Goal: Information Seeking & Learning: Learn about a topic

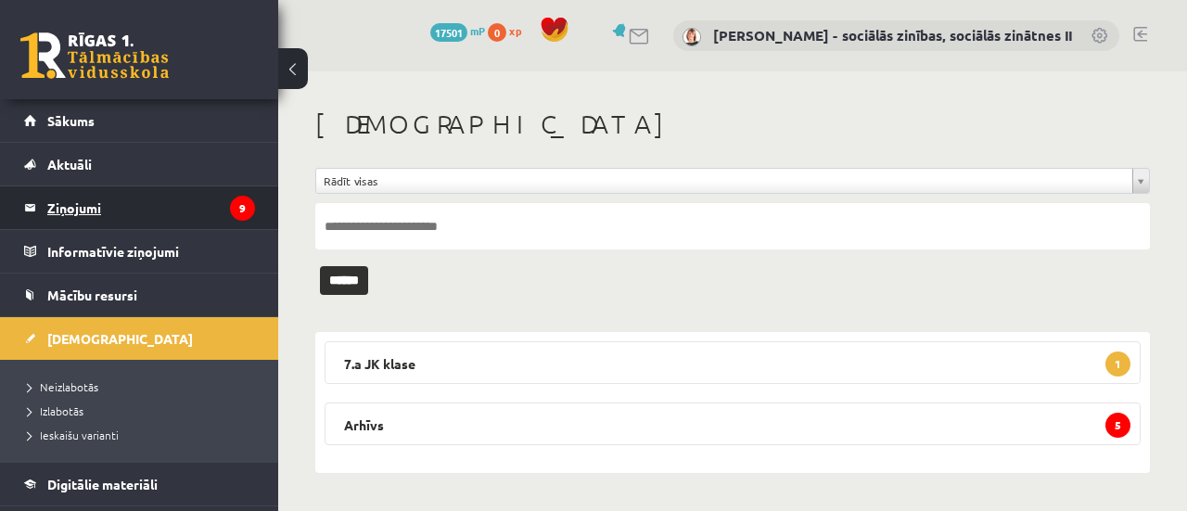
click at [91, 210] on legend "Ziņojumi 9" at bounding box center [151, 207] width 208 height 43
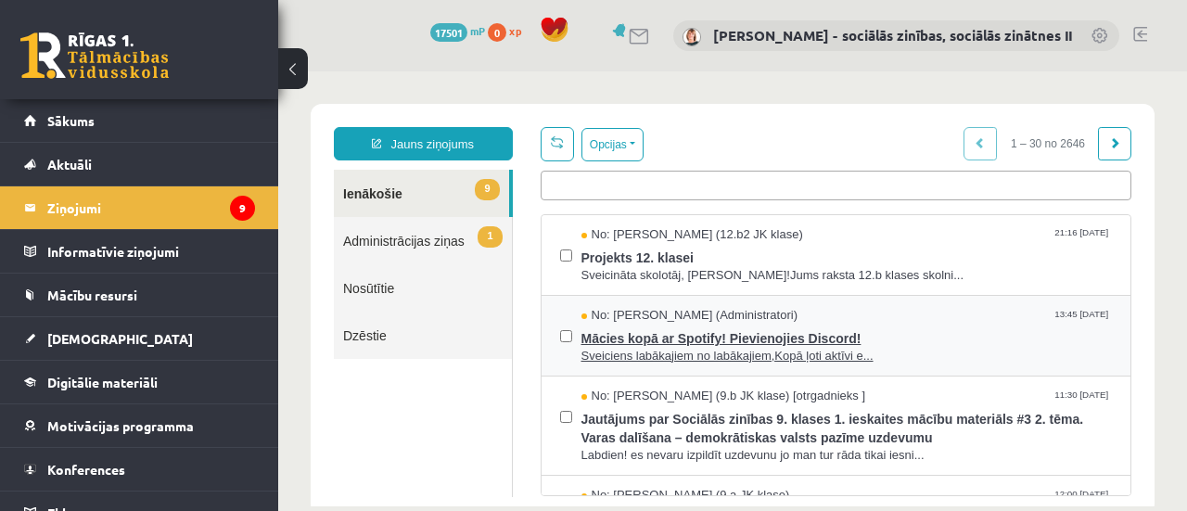
click at [782, 334] on span "Mācies kopā ar Spotify! Pievienojies Discord!" at bounding box center [846, 335] width 531 height 23
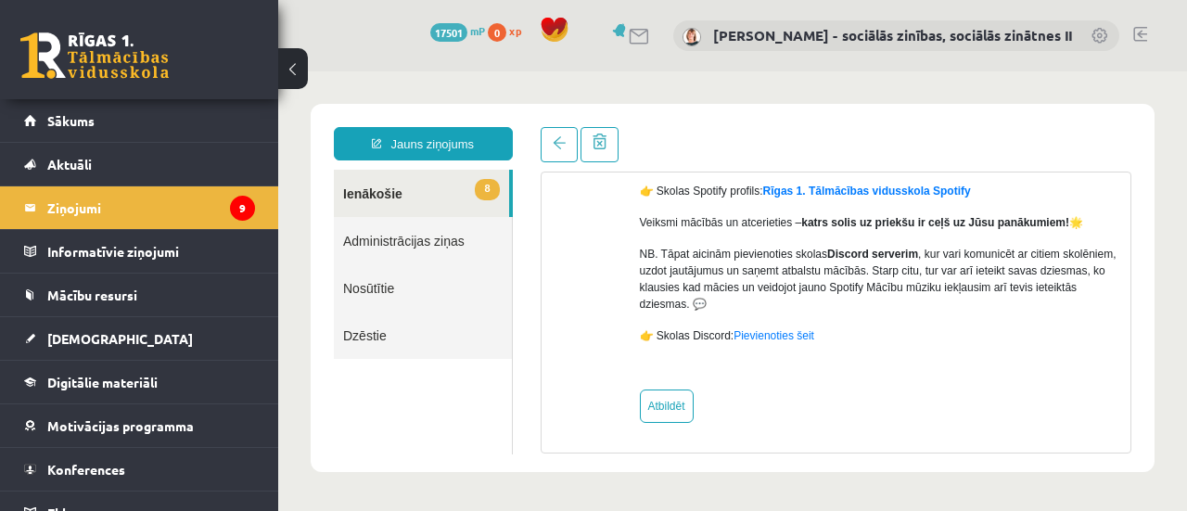
scroll to position [302, 0]
click at [380, 190] on link "8 Ienākošie" at bounding box center [421, 193] width 175 height 47
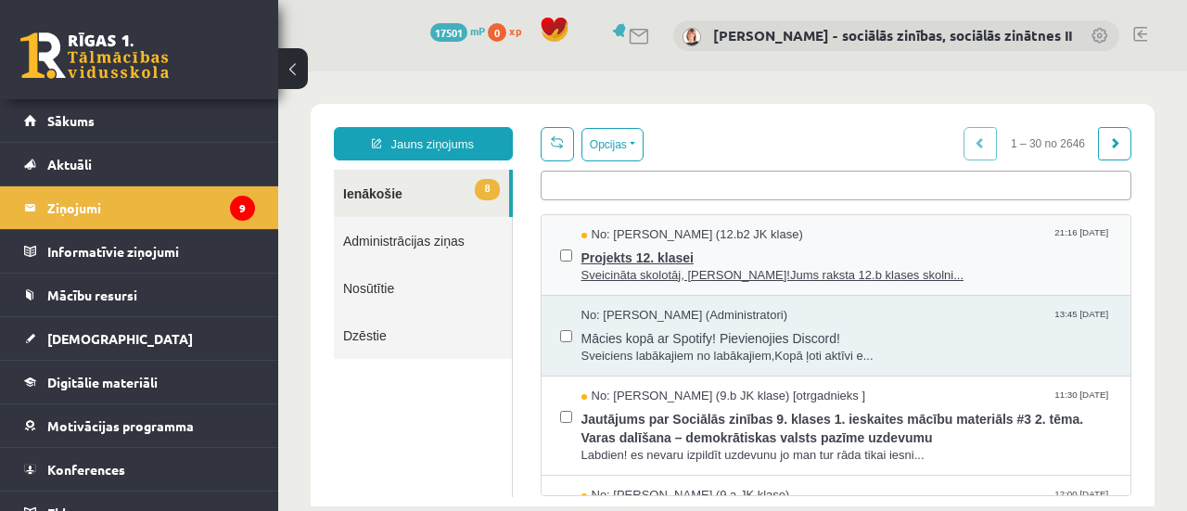
scroll to position [0, 0]
click at [737, 255] on span "Projekts 12. klasei" at bounding box center [846, 255] width 531 height 23
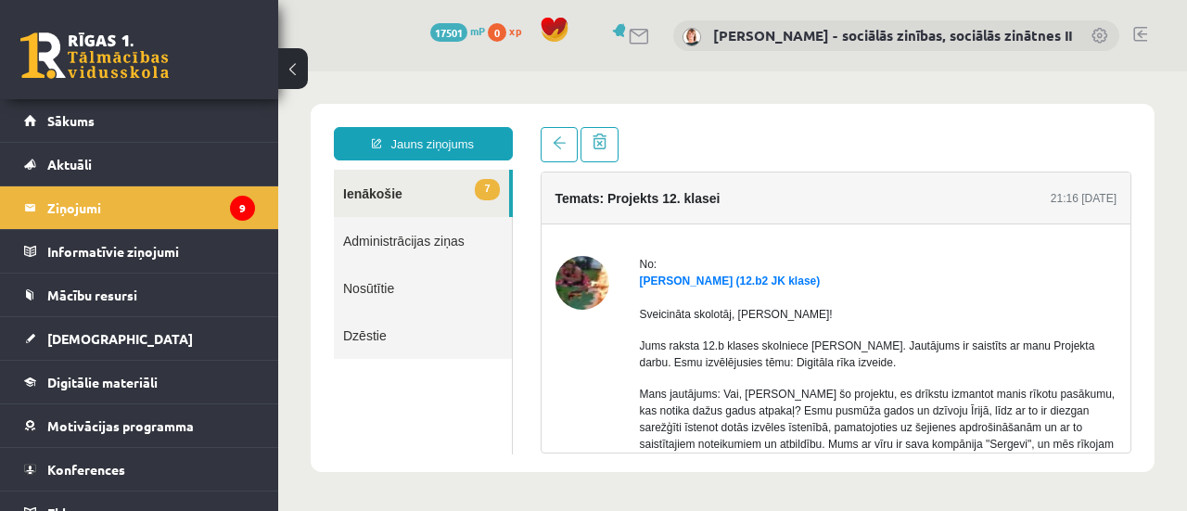
click at [360, 194] on link "7 Ienākošie" at bounding box center [421, 193] width 175 height 47
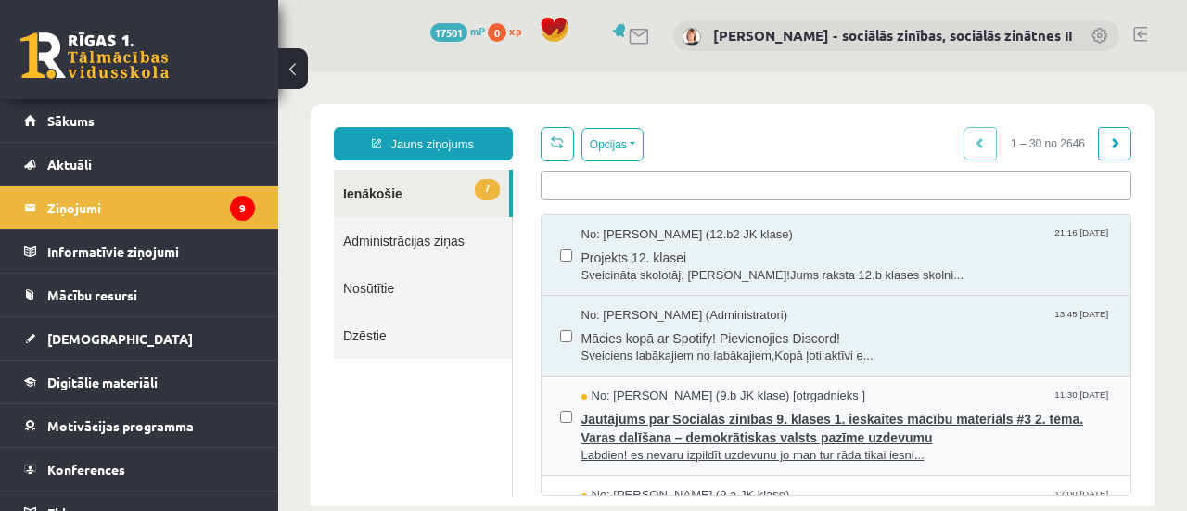
click at [804, 431] on span "Jautājums par Sociālās zinības 9. klases 1. ieskaites mācību materiāls #3 2. tē…" at bounding box center [846, 426] width 531 height 42
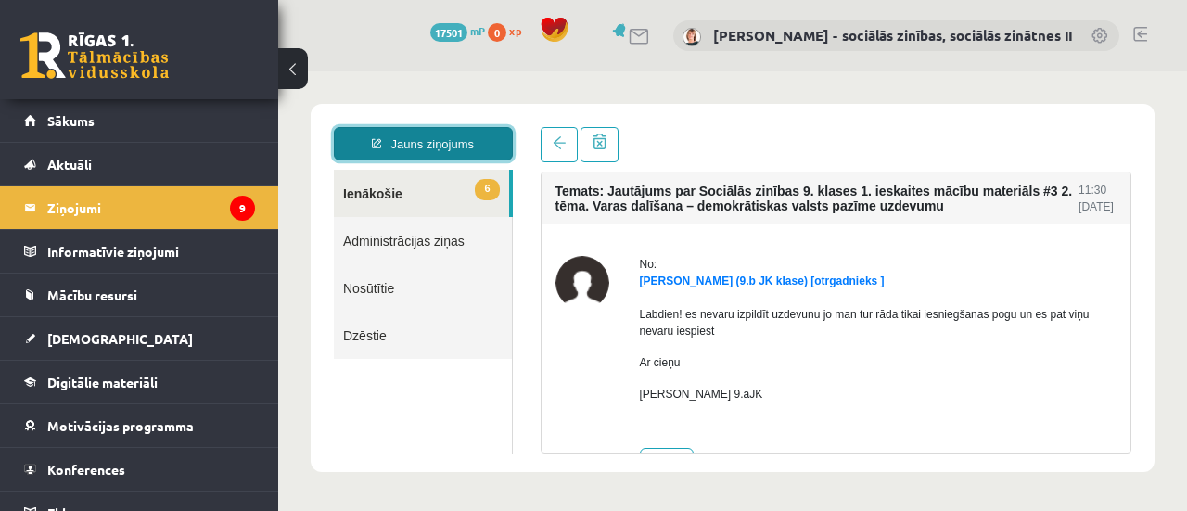
click at [415, 146] on link "Jauns ziņojums" at bounding box center [423, 143] width 179 height 33
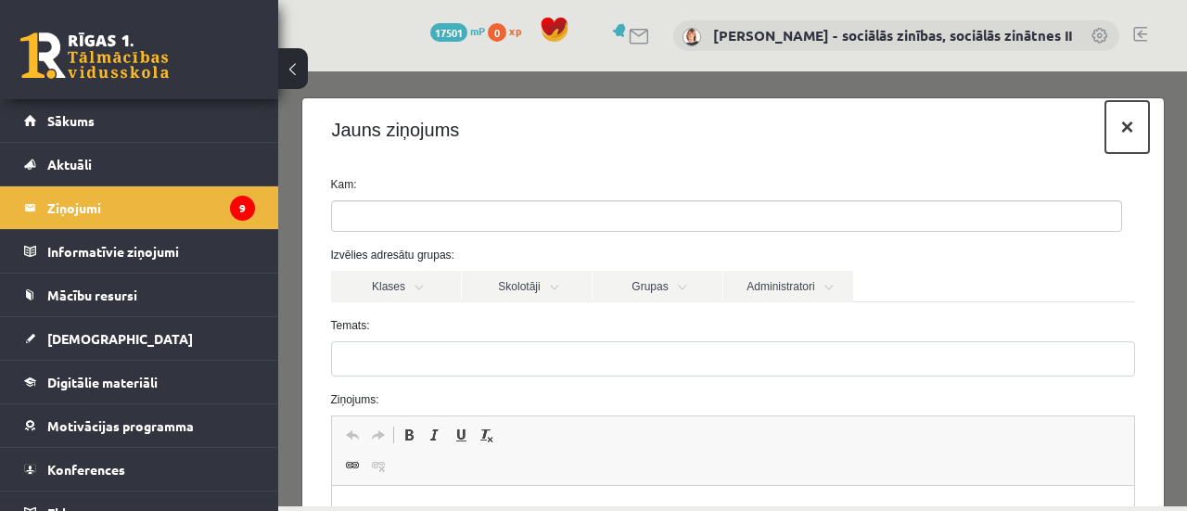
click at [1111, 128] on button "×" at bounding box center [1126, 127] width 43 height 52
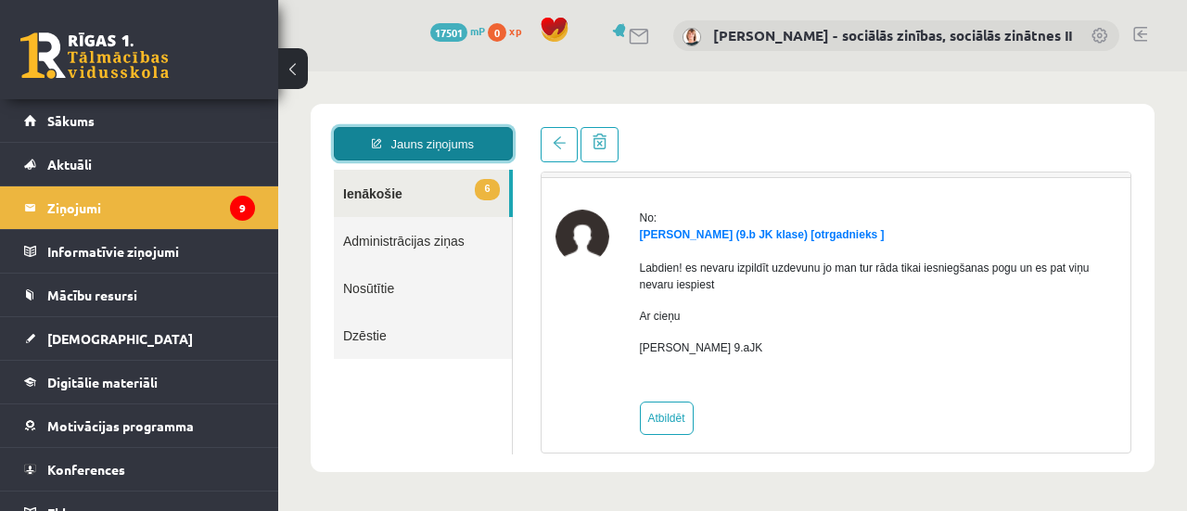
scroll to position [59, 0]
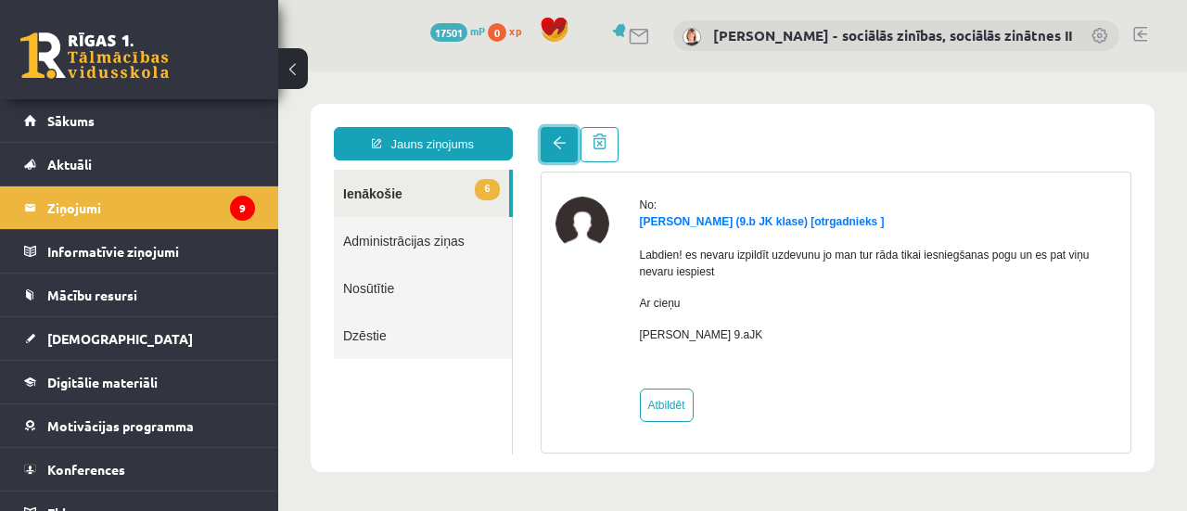
click at [563, 138] on span at bounding box center [559, 142] width 13 height 13
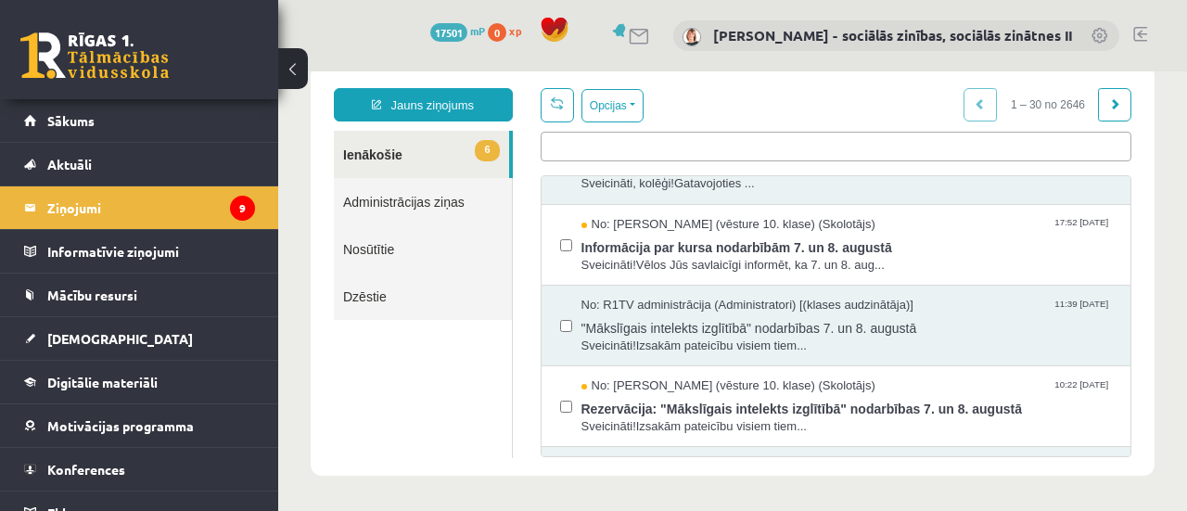
scroll to position [642, 0]
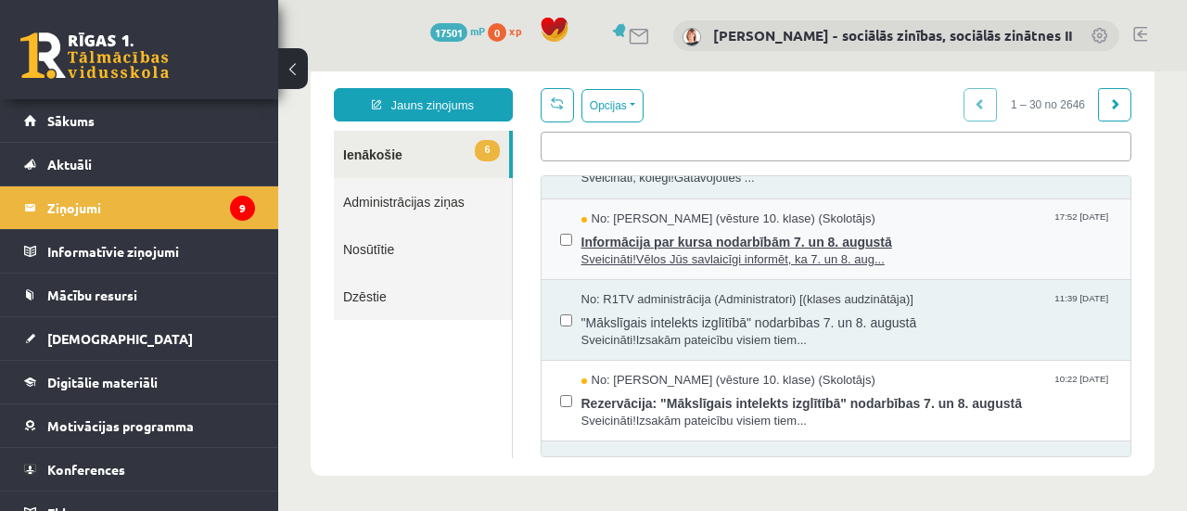
click at [697, 228] on span "Informācija par kursa nodarbībām 7. un 8. augustā" at bounding box center [846, 239] width 531 height 23
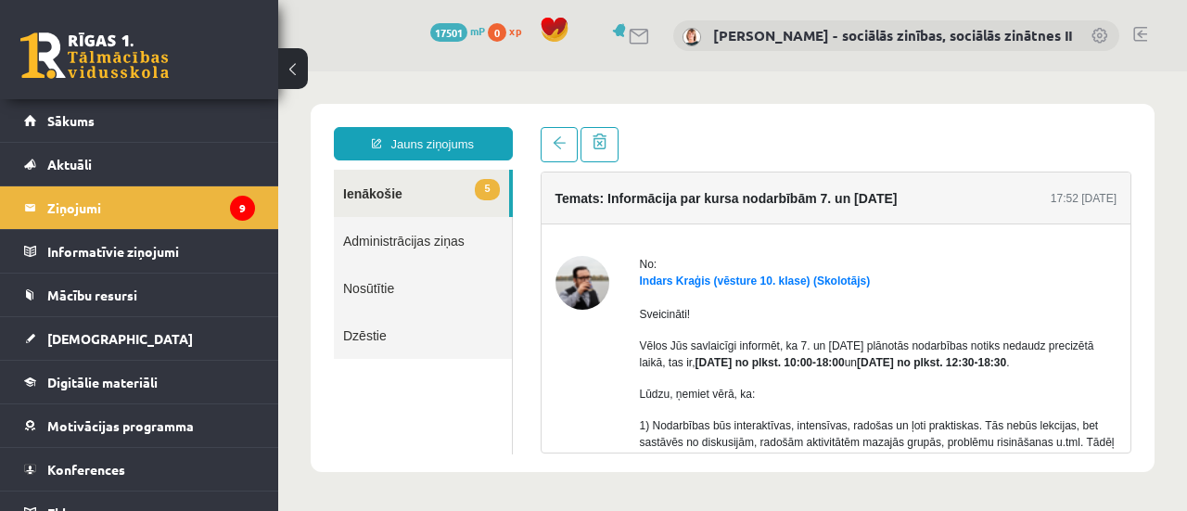
scroll to position [0, 0]
click at [559, 139] on span at bounding box center [559, 142] width 13 height 13
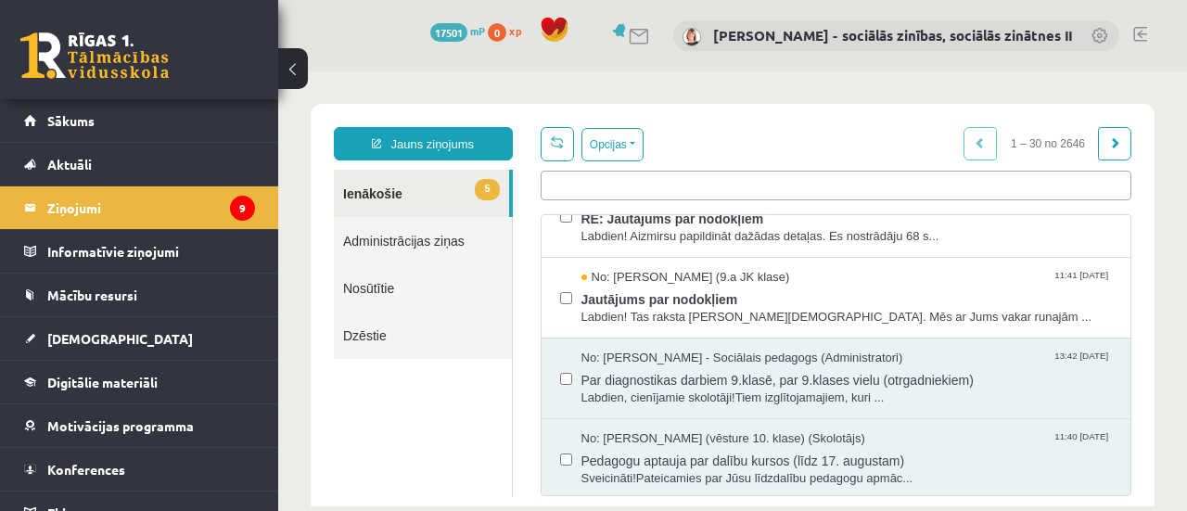
scroll to position [282, 0]
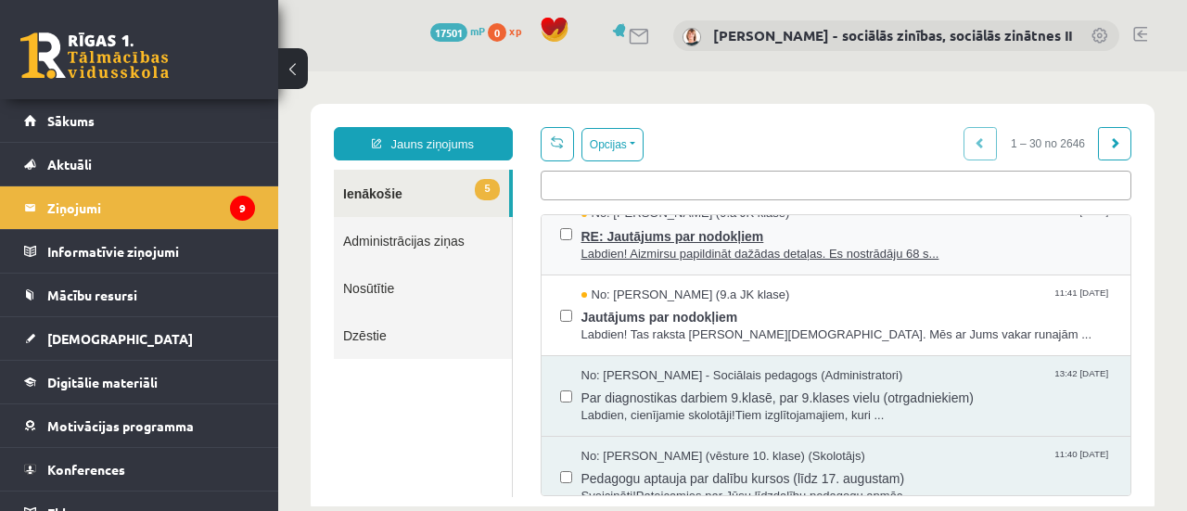
click at [725, 249] on span "Labdien! Aizmirsu papildināt dažādas detaļas. Es nostrādāju 68 s..." at bounding box center [846, 255] width 531 height 18
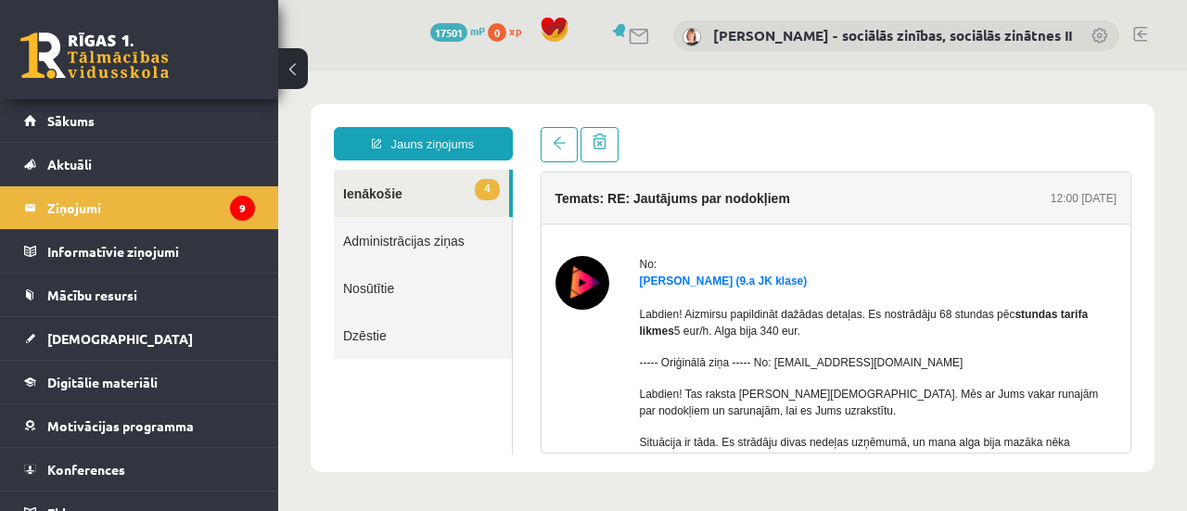
scroll to position [0, 0]
click at [562, 152] on link at bounding box center [558, 144] width 37 height 35
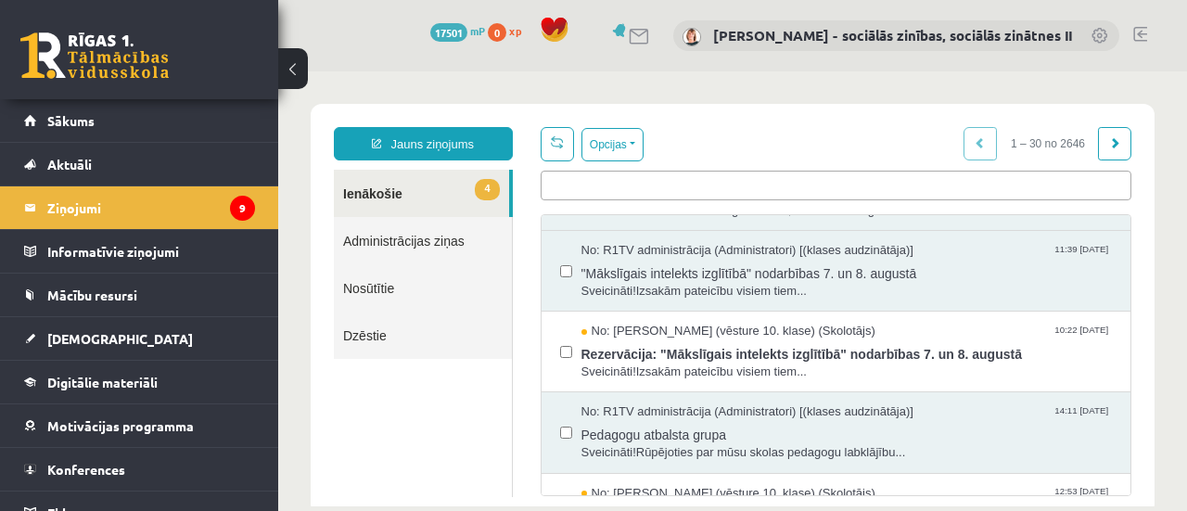
scroll to position [736, 0]
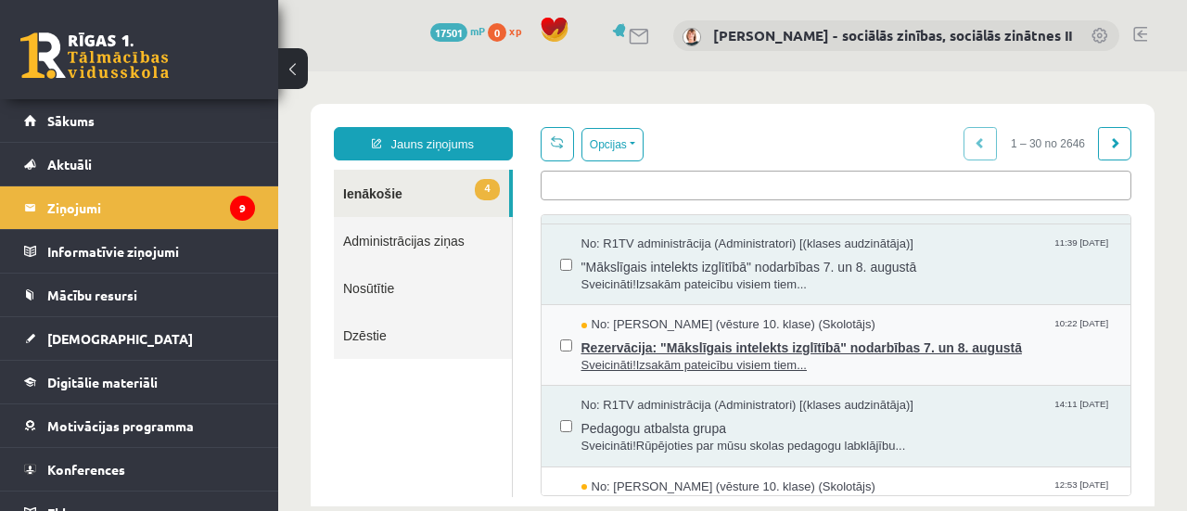
click at [770, 346] on span "Rezervācija: "Mākslīgais intelekts izglītībā" nodarbības 7. un 8. augustā" at bounding box center [846, 345] width 531 height 23
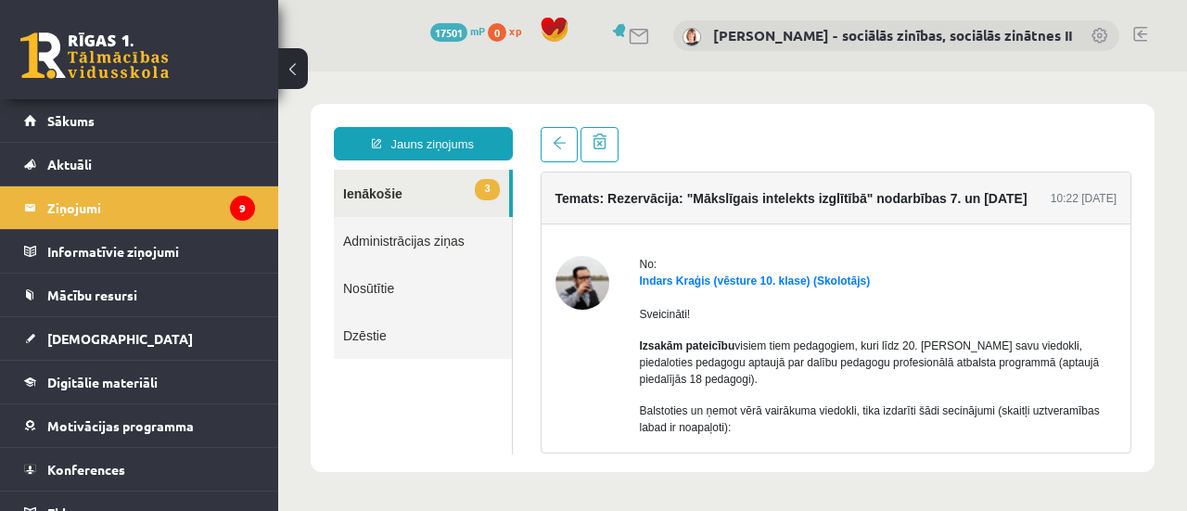
scroll to position [0, 0]
click at [553, 146] on span at bounding box center [559, 142] width 13 height 13
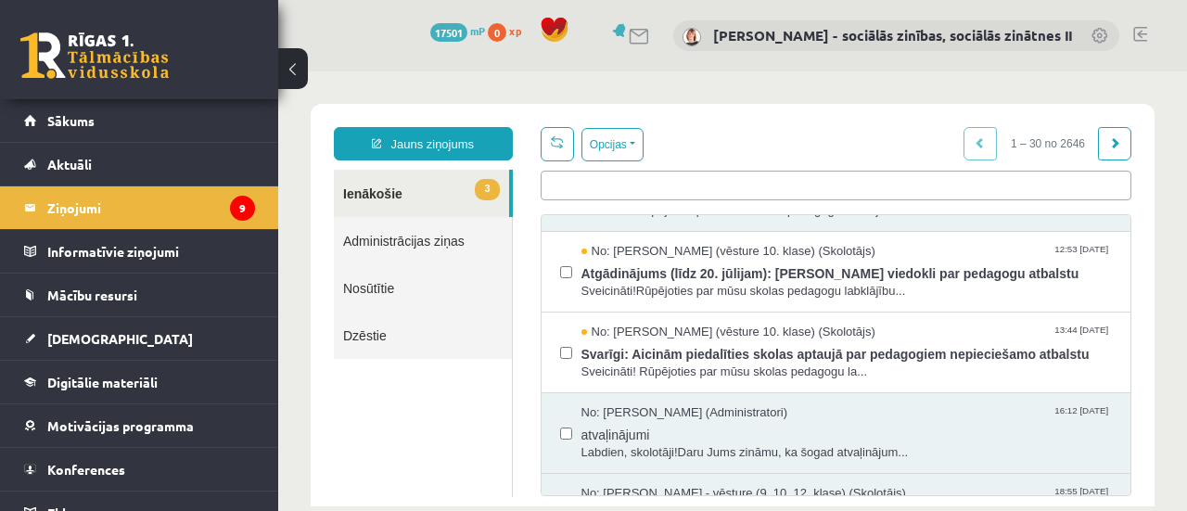
scroll to position [978, 0]
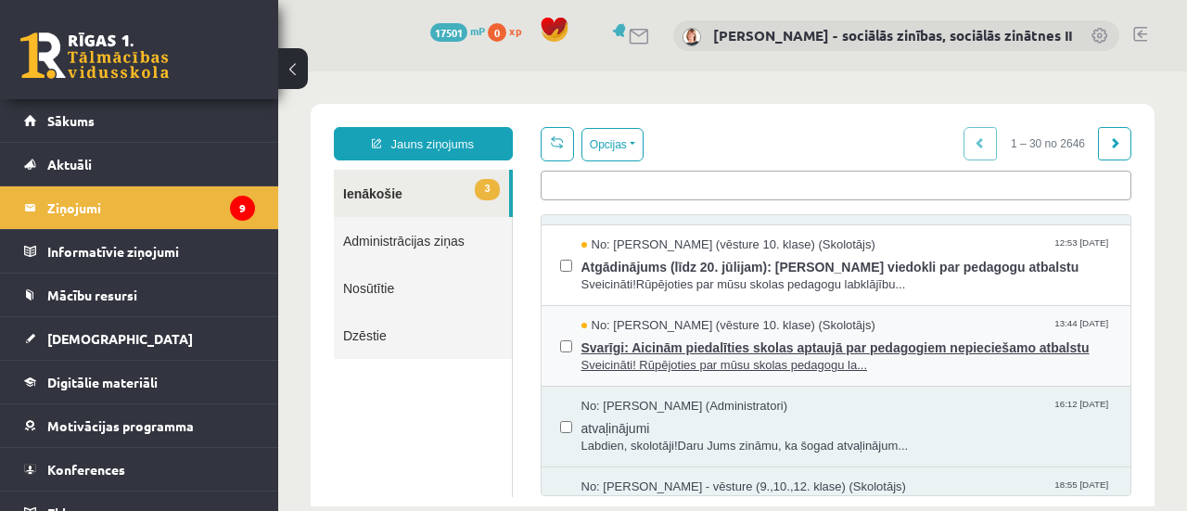
click at [749, 334] on span "Svarīgi: Aicinām piedalīties skolas aptaujā par pedagogiem nepieciešamo atbalstu" at bounding box center [846, 345] width 531 height 23
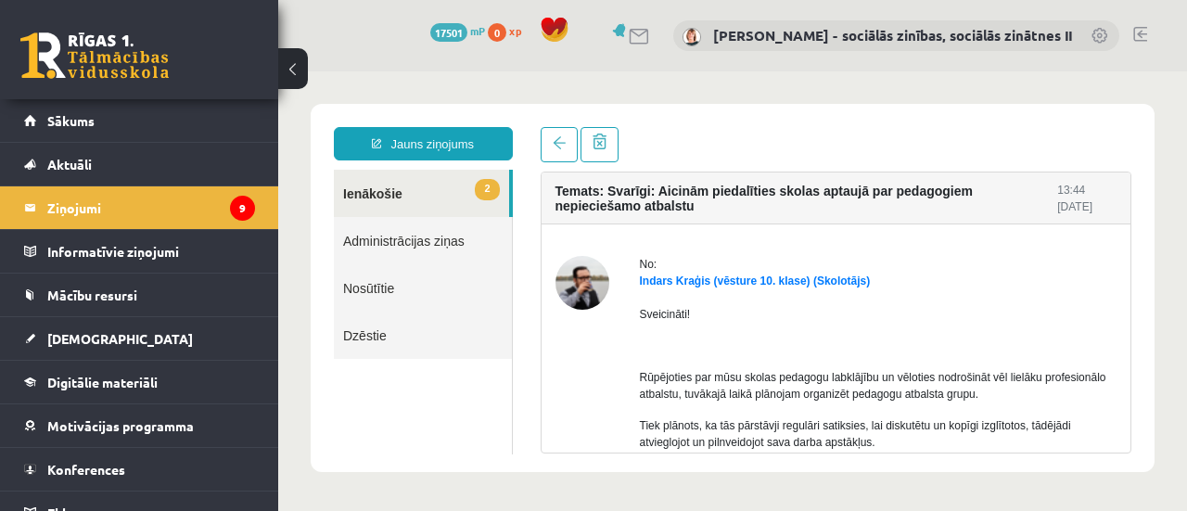
scroll to position [0, 0]
click at [554, 146] on span at bounding box center [559, 142] width 13 height 13
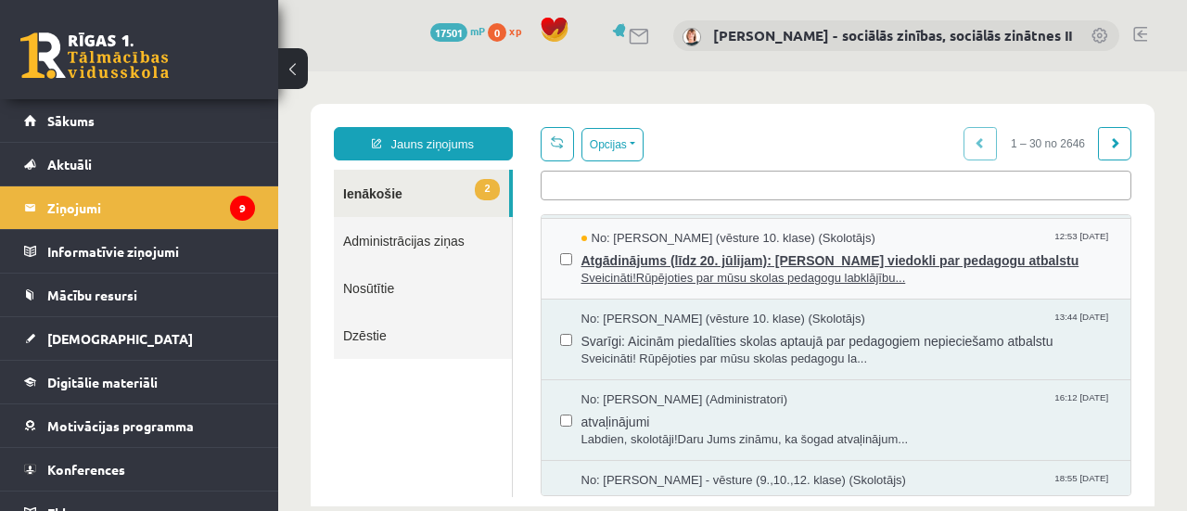
click at [875, 270] on span "Sveicināti!Rūpējoties par mūsu skolas pedagogu labklājību..." at bounding box center [846, 279] width 531 height 18
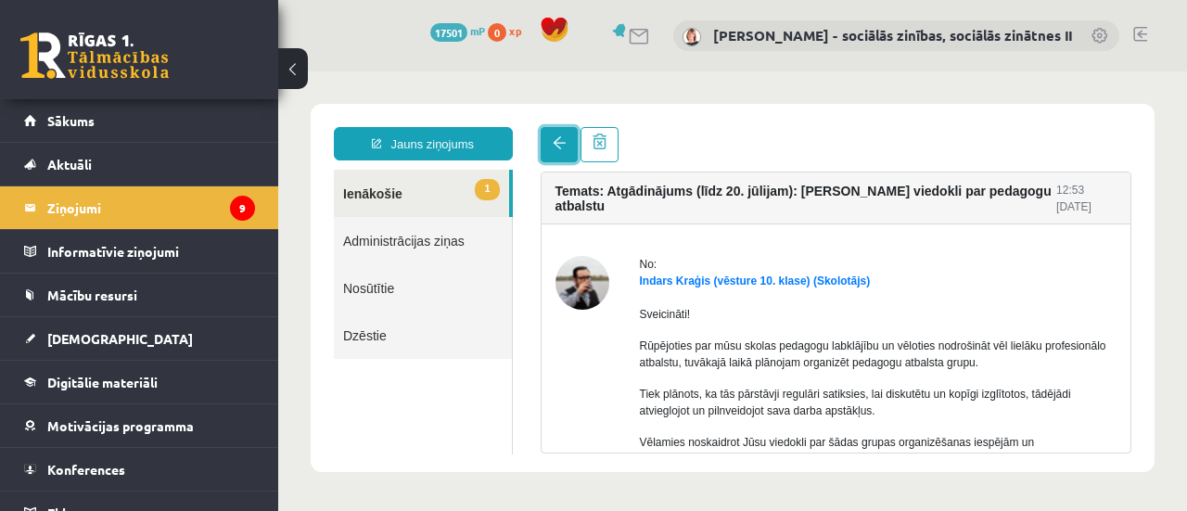
click at [560, 151] on link at bounding box center [558, 144] width 37 height 35
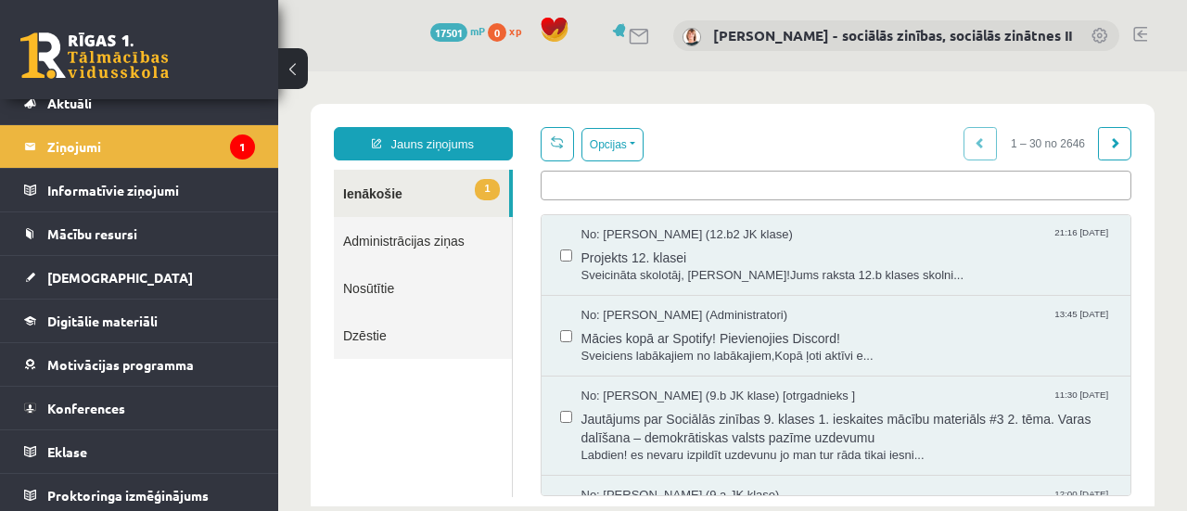
scroll to position [63, 0]
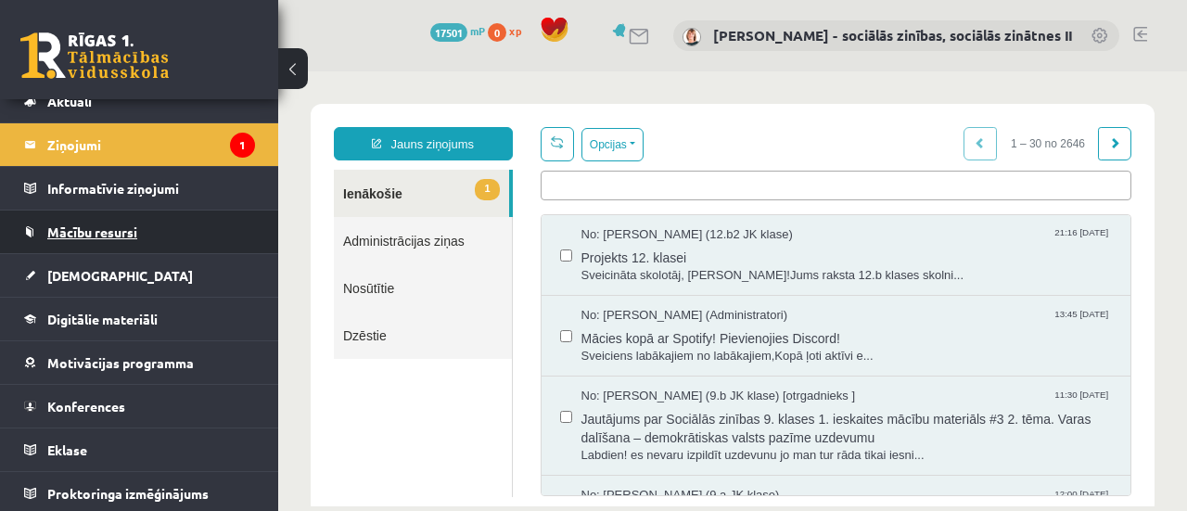
click at [95, 231] on span "Mācību resursi" at bounding box center [92, 231] width 90 height 17
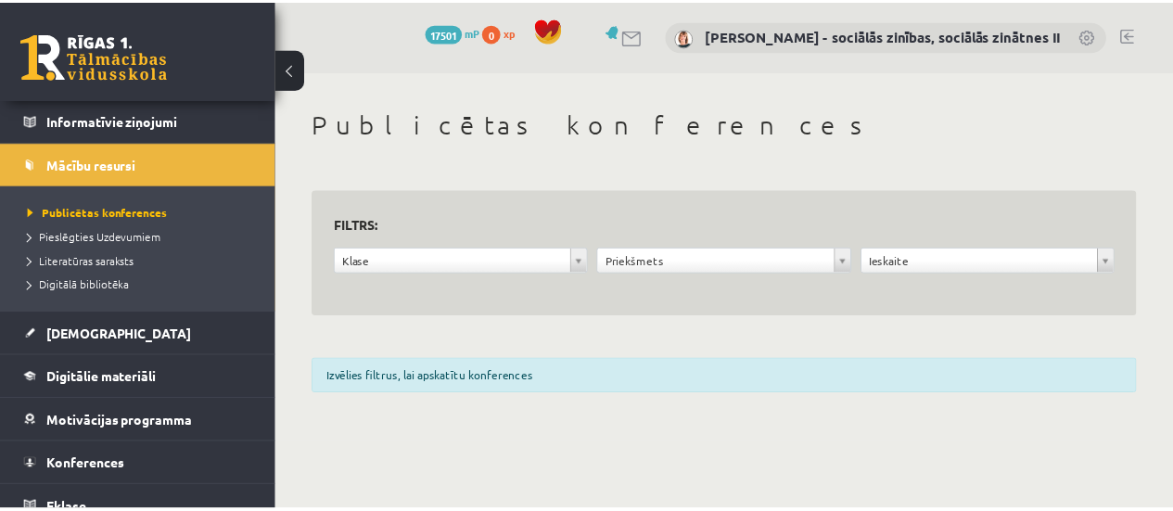
scroll to position [128, 0]
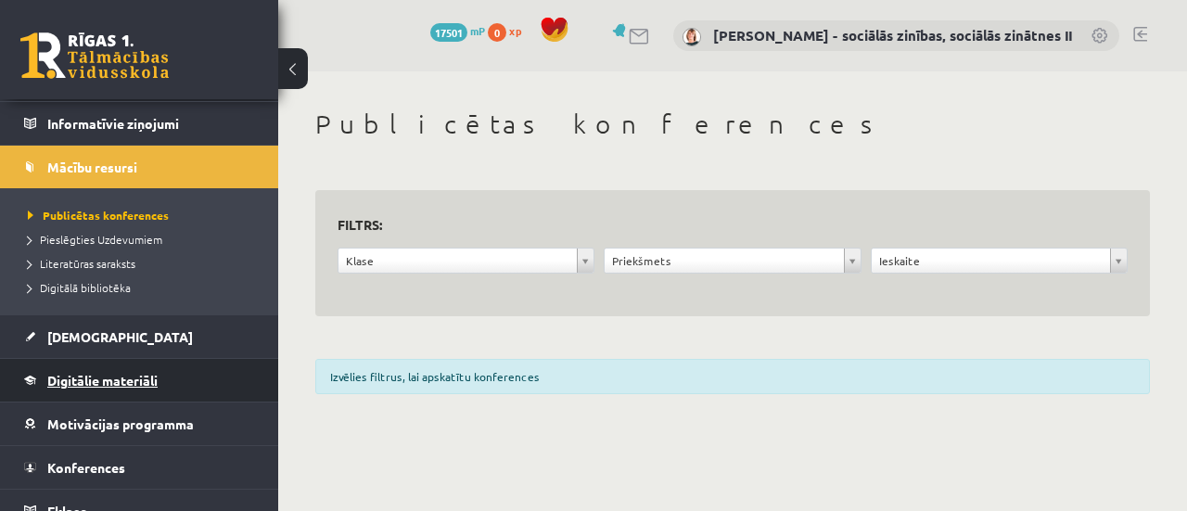
click at [94, 385] on span "Digitālie materiāli" at bounding box center [102, 380] width 110 height 17
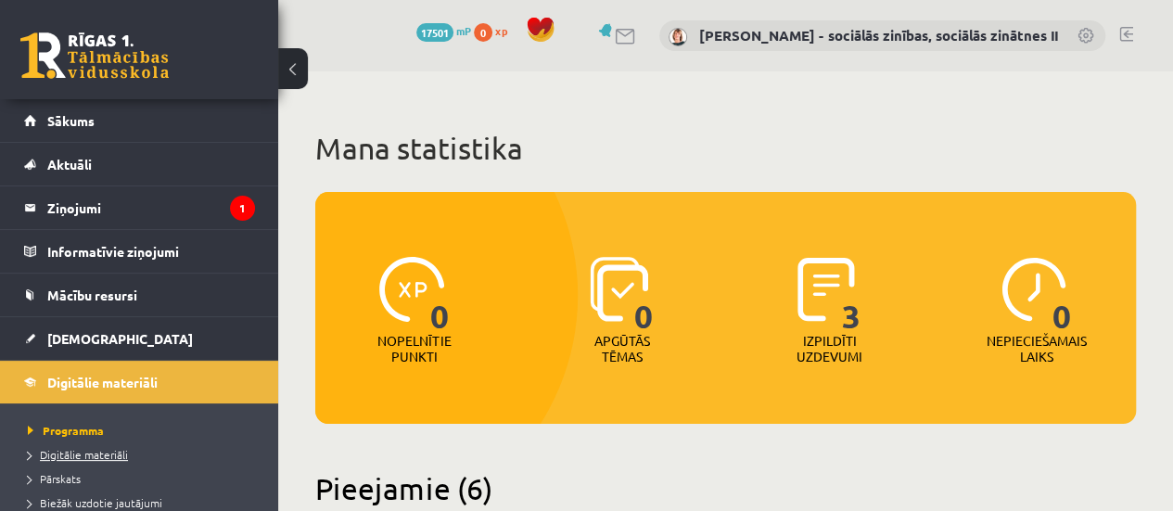
click at [105, 451] on span "Digitālie materiāli" at bounding box center [78, 454] width 100 height 15
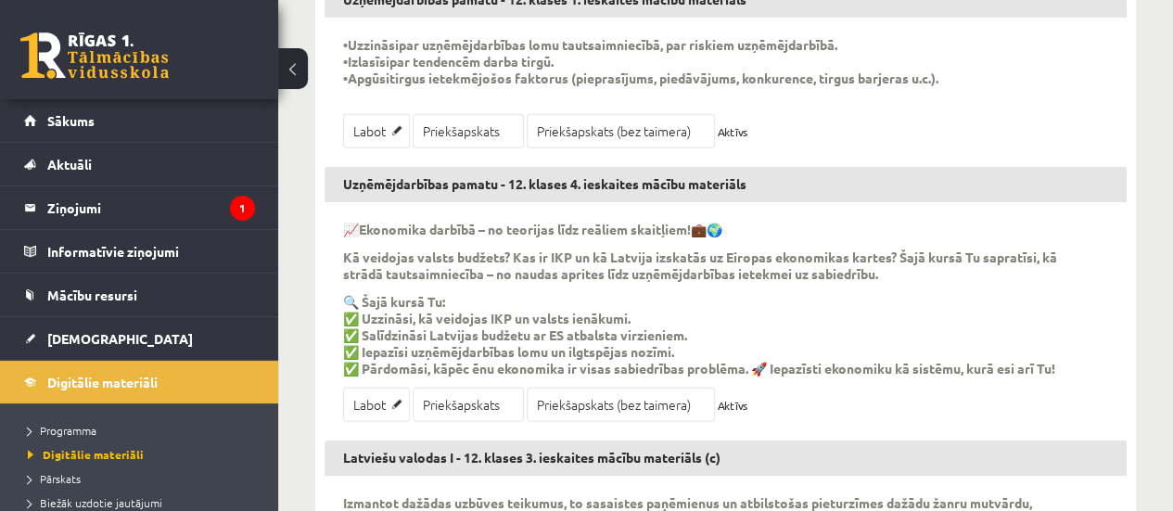
scroll to position [125454, 0]
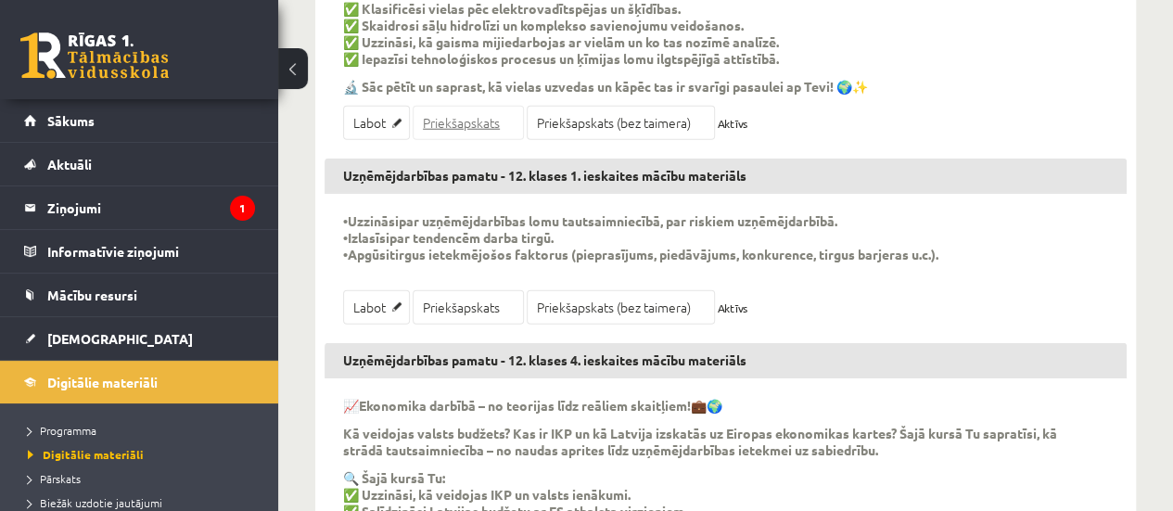
click at [467, 140] on link "Priekšapskats" at bounding box center [468, 123] width 111 height 34
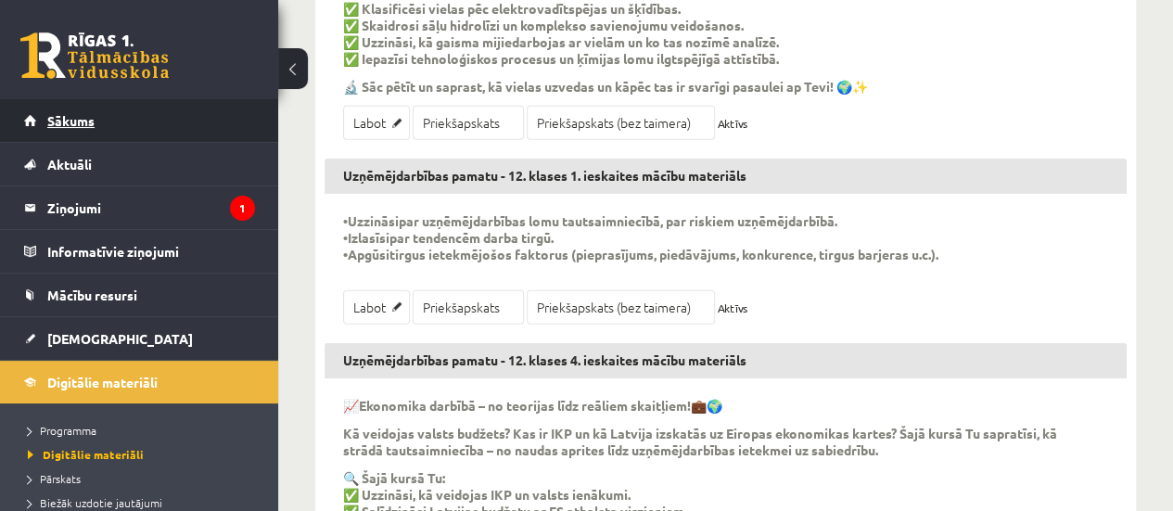
click at [65, 121] on span "Sākums" at bounding box center [70, 120] width 47 height 17
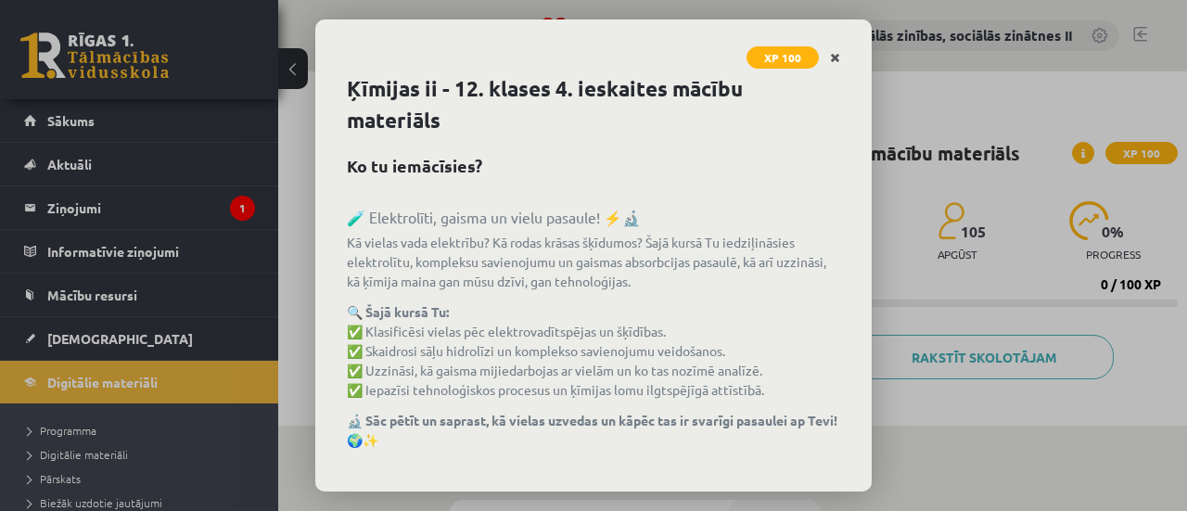
click at [834, 55] on icon "Close" at bounding box center [835, 58] width 10 height 13
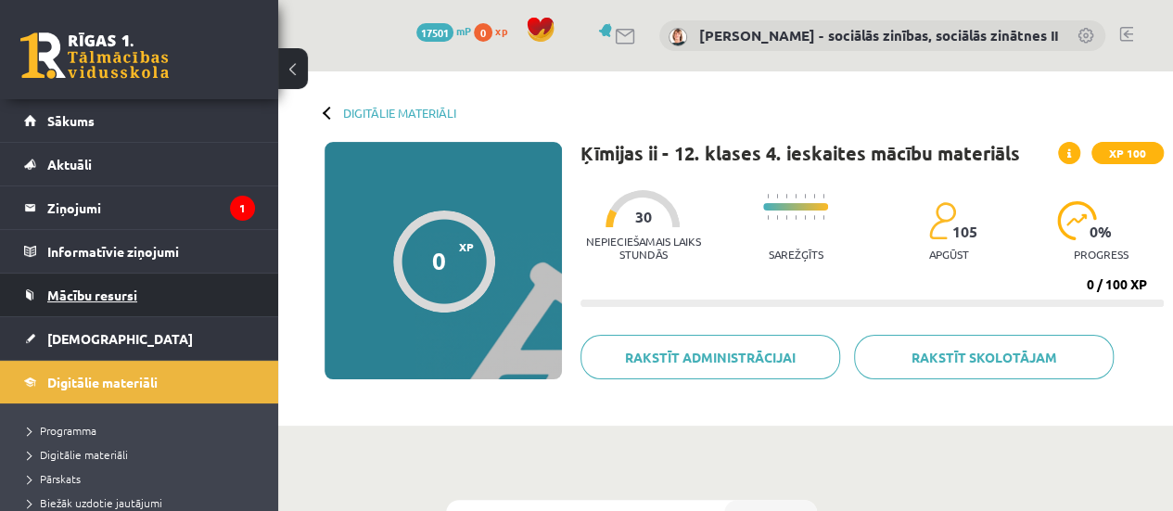
click at [106, 293] on span "Mācību resursi" at bounding box center [92, 294] width 90 height 17
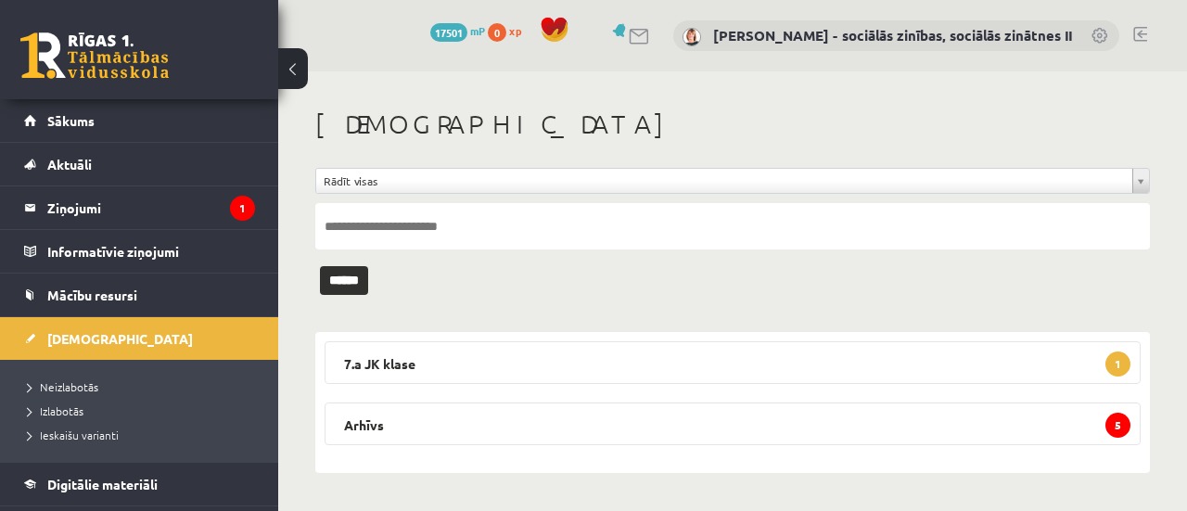
click at [1186, 143] on div "**********" at bounding box center [732, 290] width 908 height 438
click at [93, 204] on legend "Ziņojumi 1" at bounding box center [151, 207] width 208 height 43
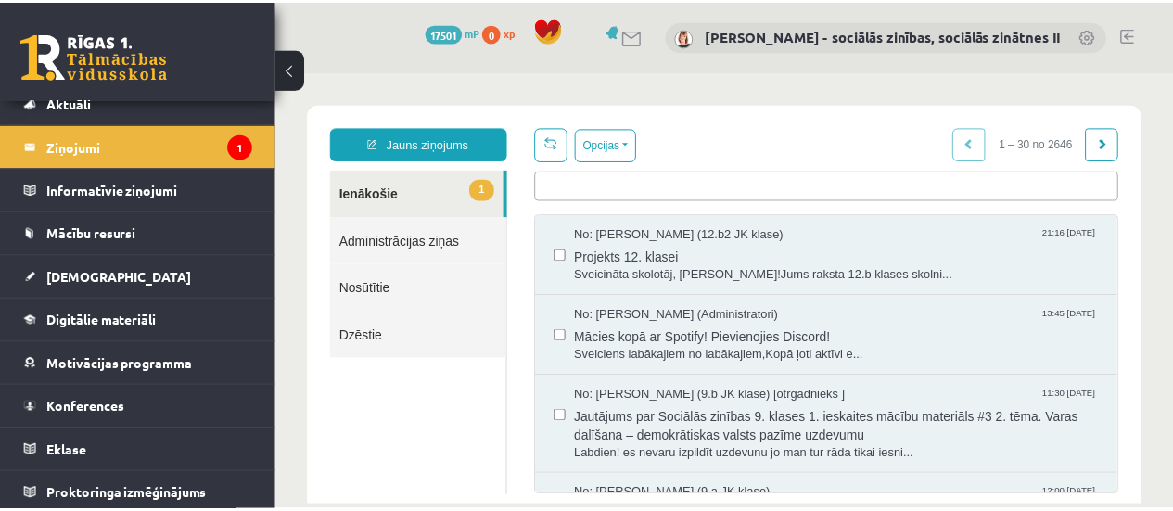
scroll to position [63, 0]
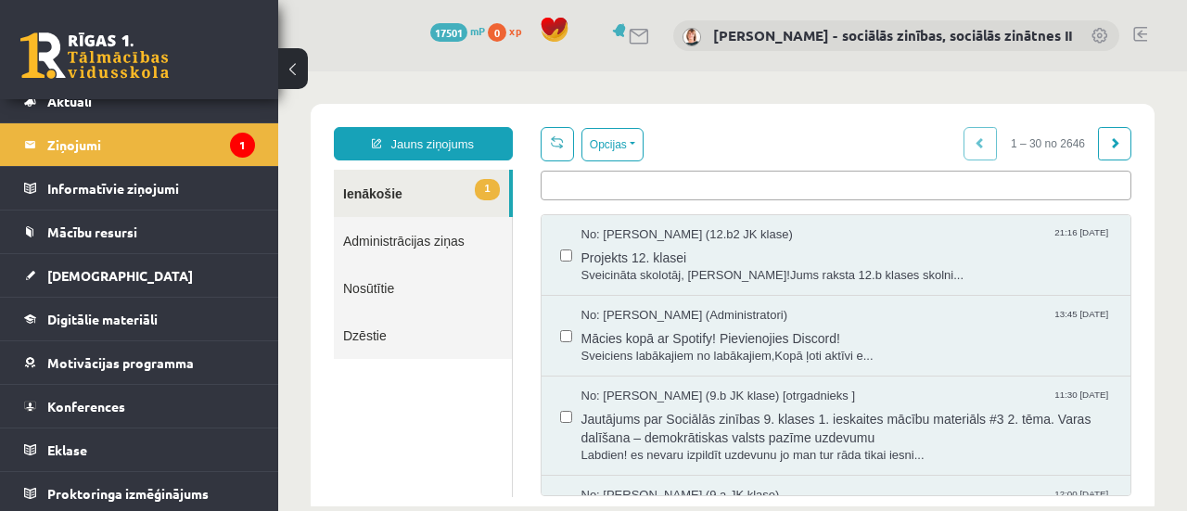
drag, startPoint x: 271, startPoint y: 270, endPoint x: 13, endPoint y: 288, distance: 258.4
click at [104, 492] on span "Proktoringa izmēģinājums" at bounding box center [127, 493] width 161 height 17
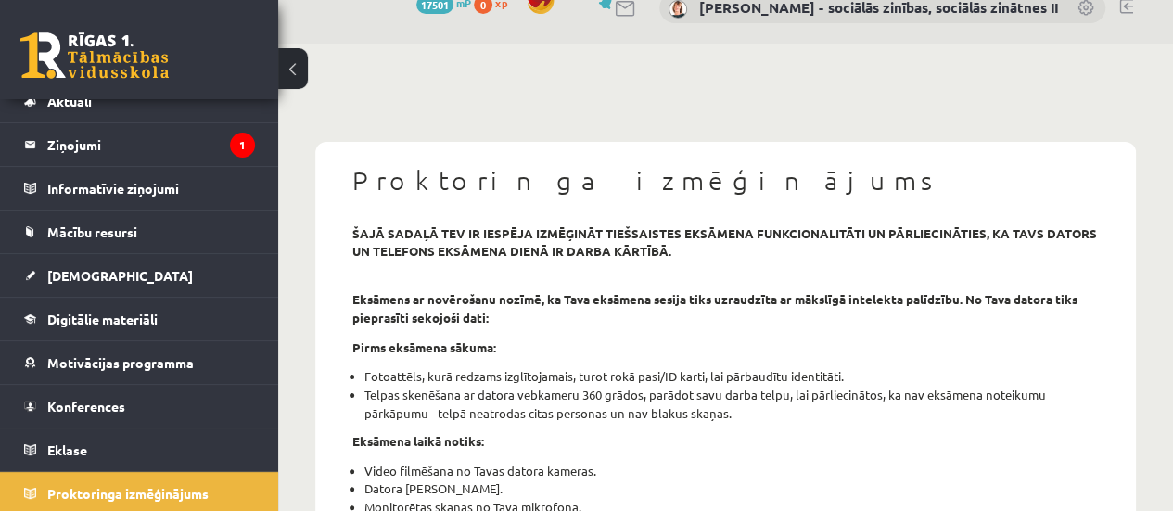
scroll to position [4, 0]
